Goal: Find contact information: Find contact information

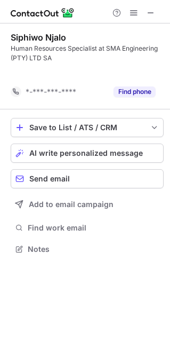
scroll to position [224, 170]
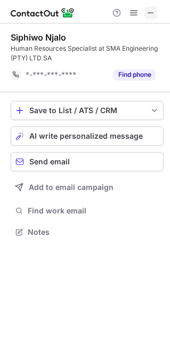
click at [153, 11] on span at bounding box center [151, 13] width 9 height 9
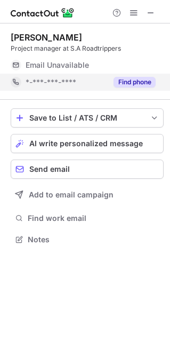
scroll to position [5, 5]
click at [130, 80] on button "Find phone" at bounding box center [135, 82] width 42 height 11
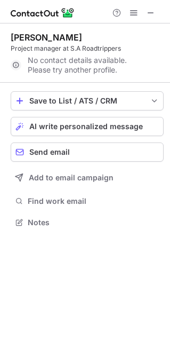
scroll to position [215, 170]
click at [153, 17] on span at bounding box center [151, 13] width 9 height 9
